Goal: Task Accomplishment & Management: Use online tool/utility

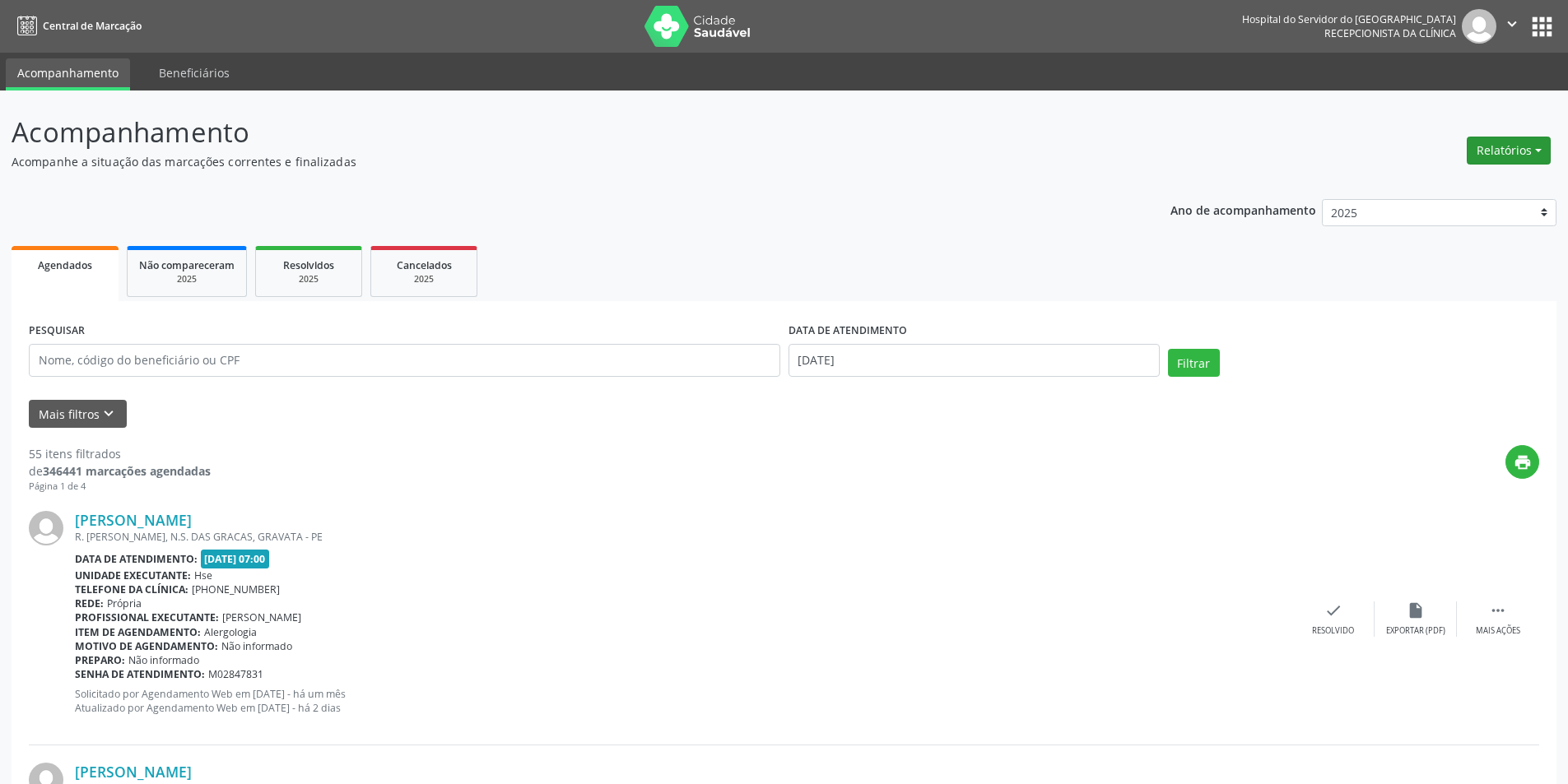
click at [1479, 152] on button "Relatórios" at bounding box center [1509, 151] width 84 height 28
click at [1486, 179] on link "Agendamentos" at bounding box center [1463, 186] width 177 height 23
select select "8"
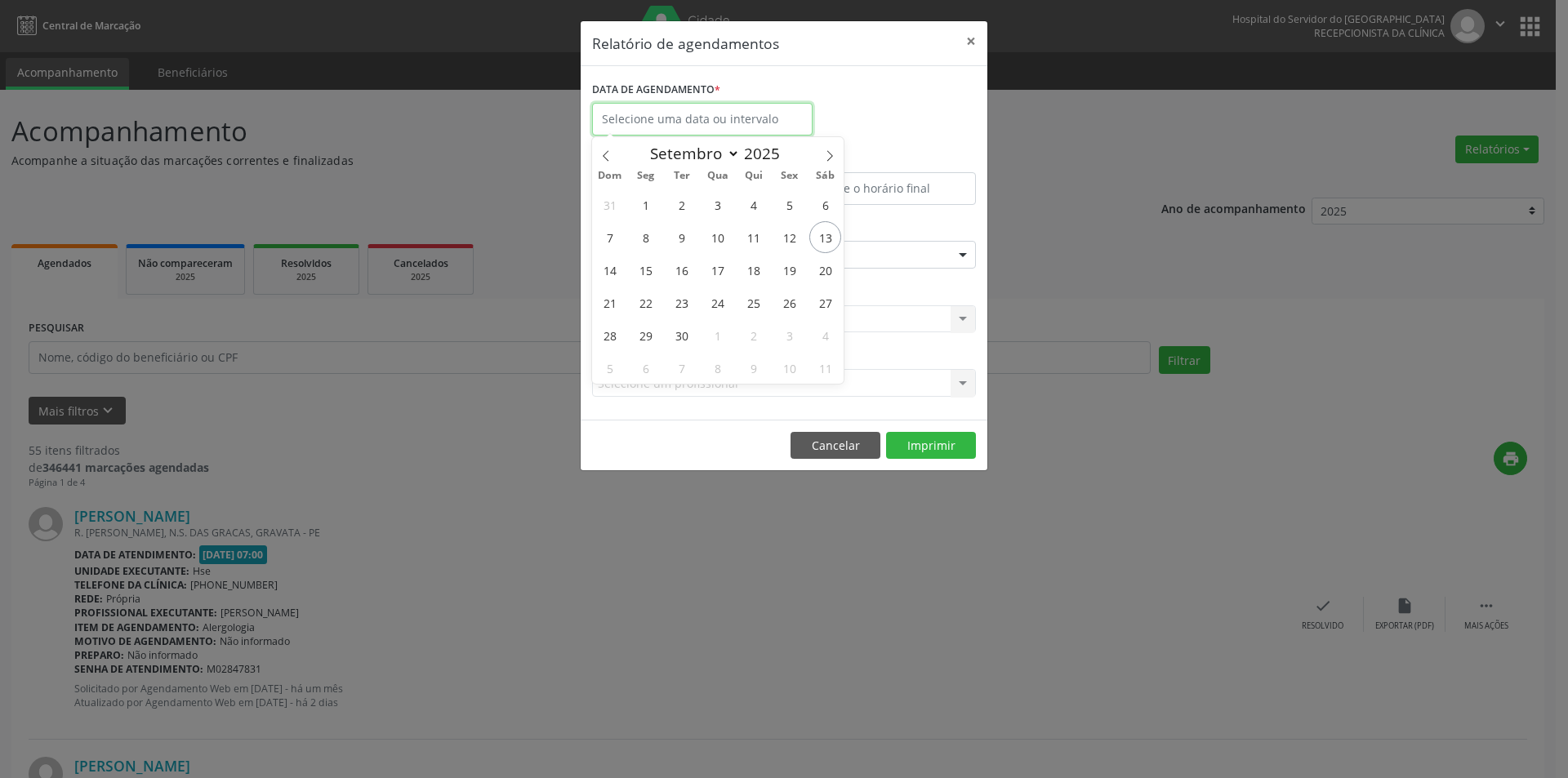
click at [734, 118] on input "text" at bounding box center [702, 119] width 220 height 33
click at [831, 233] on span "13" at bounding box center [825, 237] width 32 height 32
type input "[DATE]"
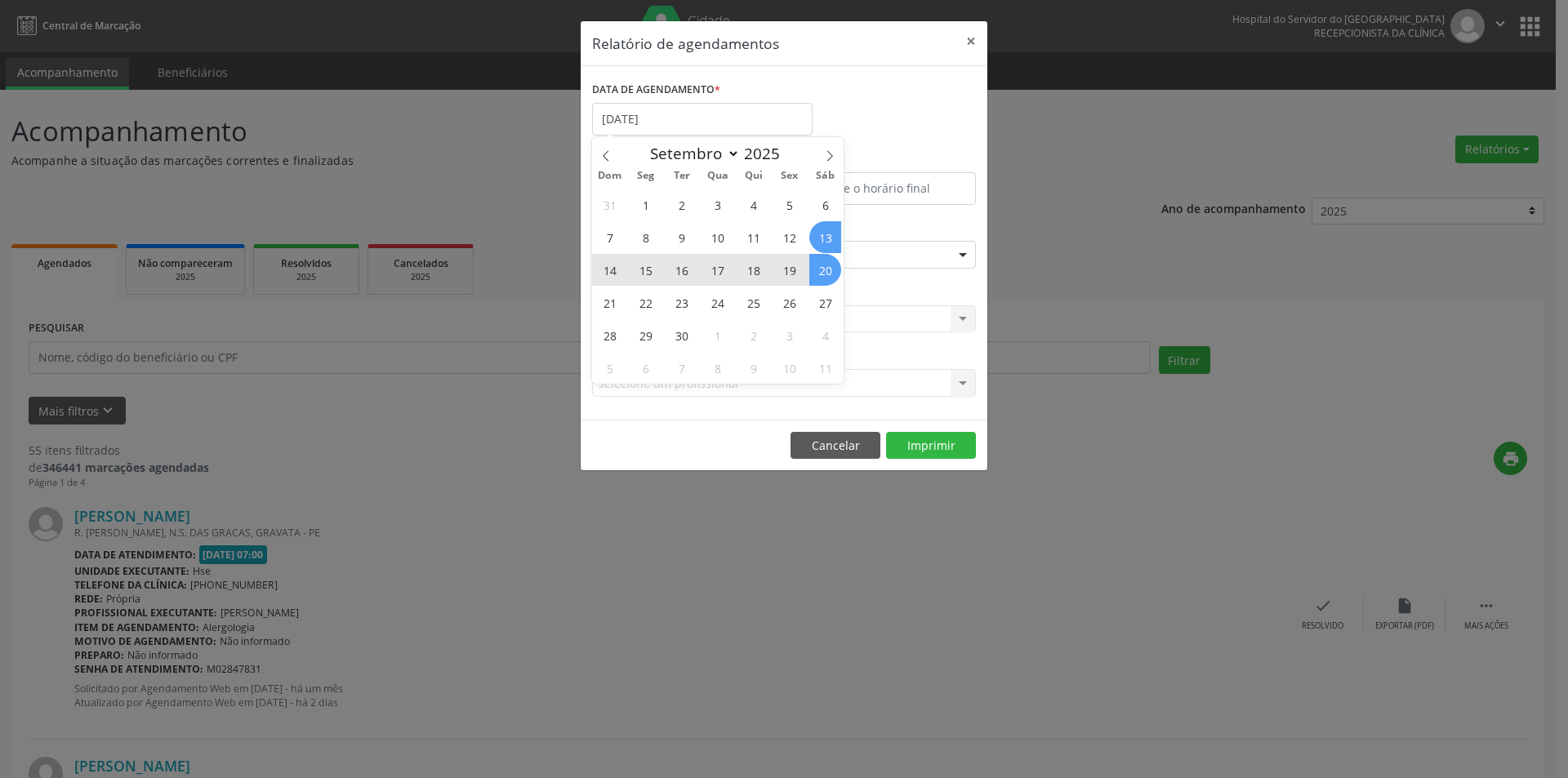
click at [823, 255] on span "20" at bounding box center [825, 269] width 32 height 32
select select "8"
click at [767, 125] on input "[DATE] até [DATE]" at bounding box center [702, 119] width 220 height 33
click at [821, 232] on span "13" at bounding box center [825, 237] width 32 height 32
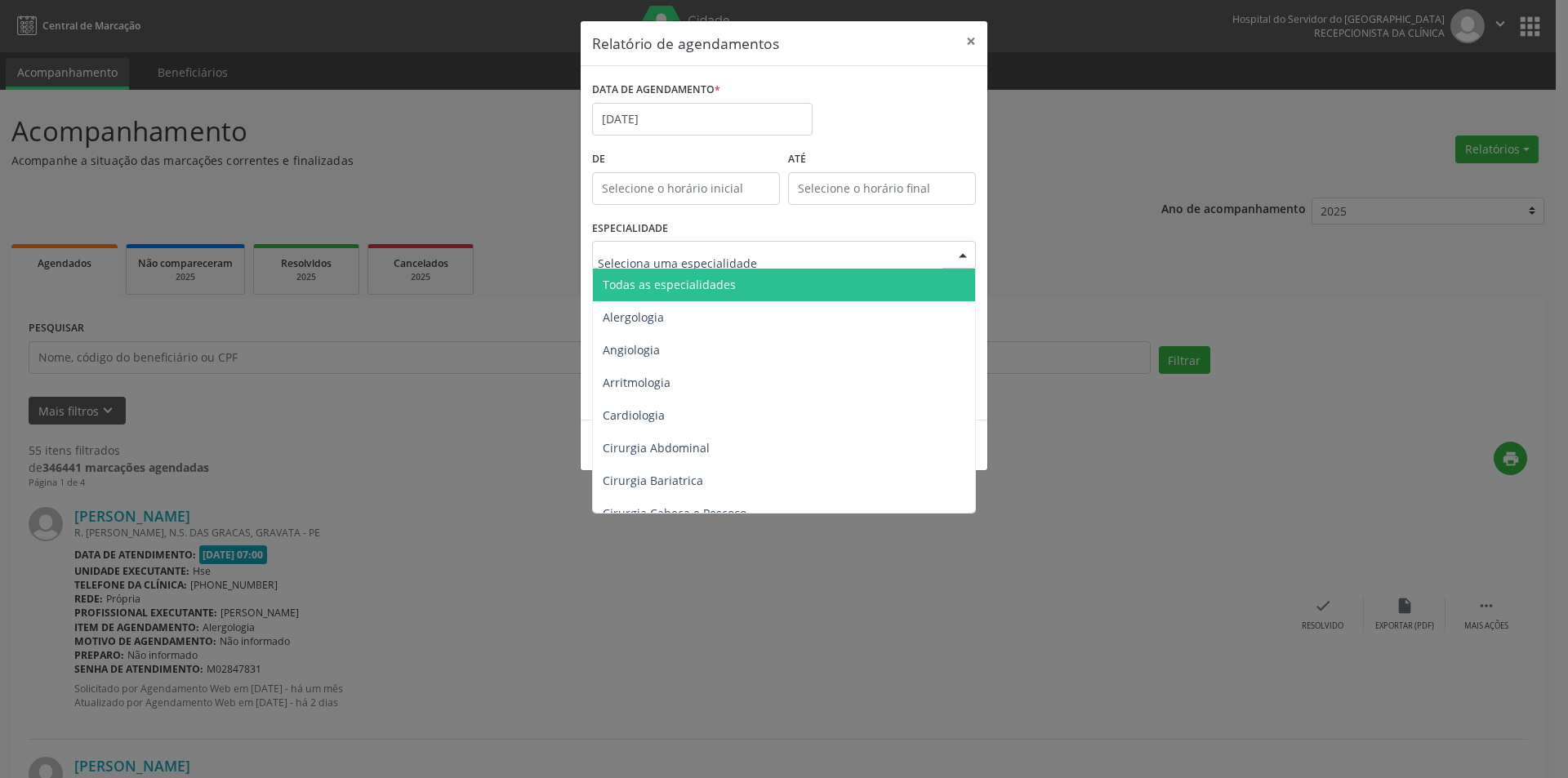
click at [686, 279] on span "Todas as especialidades" at bounding box center [669, 284] width 133 height 16
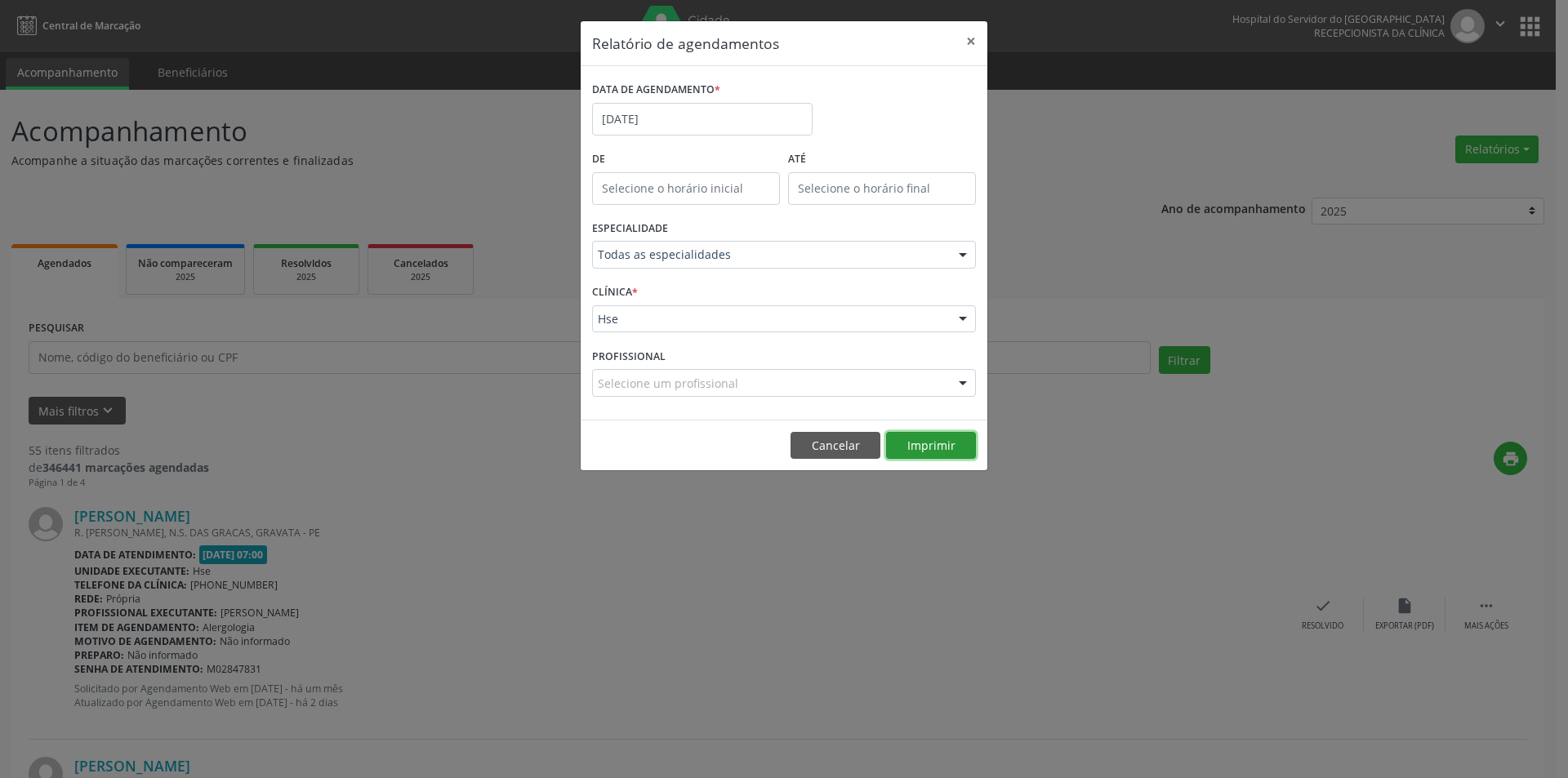
click at [942, 442] on button "Imprimir" at bounding box center [931, 446] width 90 height 28
click at [920, 451] on button "Imprimir" at bounding box center [931, 446] width 90 height 28
